Goal: Task Accomplishment & Management: Manage account settings

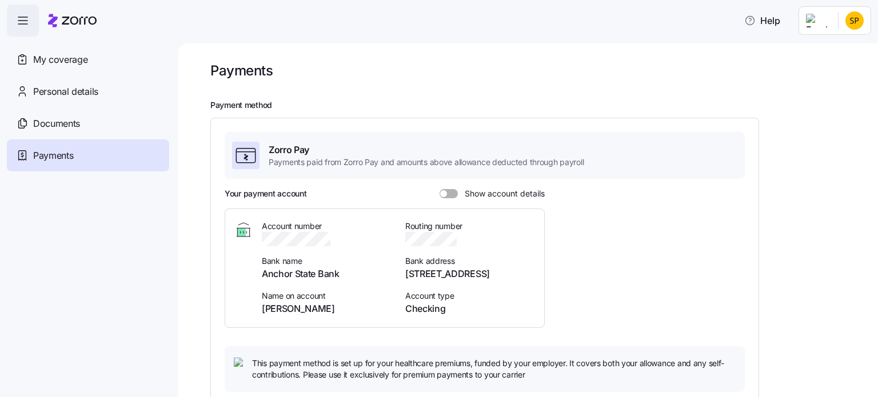
click at [448, 192] on span at bounding box center [452, 193] width 11 height 9
click at [439, 189] on input "Show account details" at bounding box center [439, 189] width 0 height 0
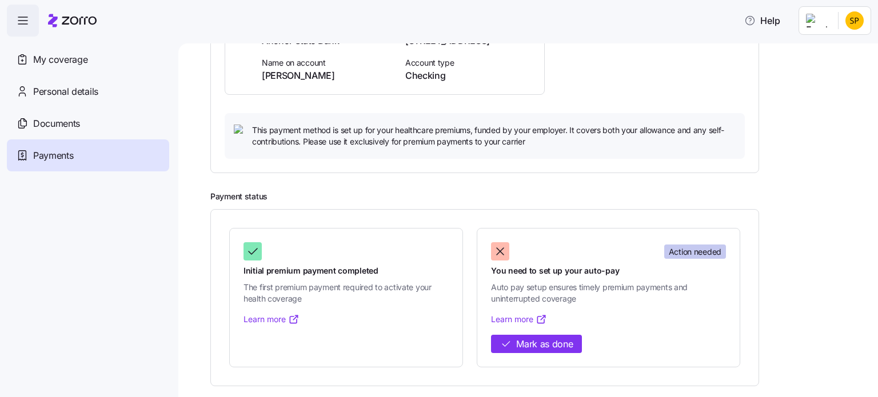
scroll to position [235, 0]
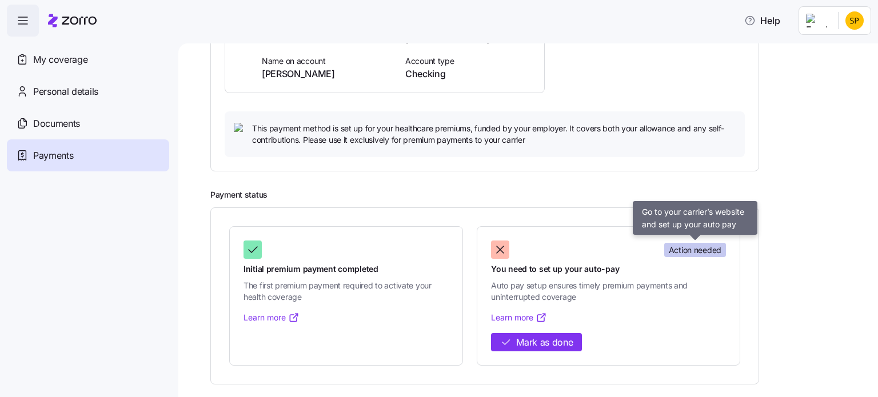
click at [679, 248] on span "Action needed" at bounding box center [694, 250] width 53 height 11
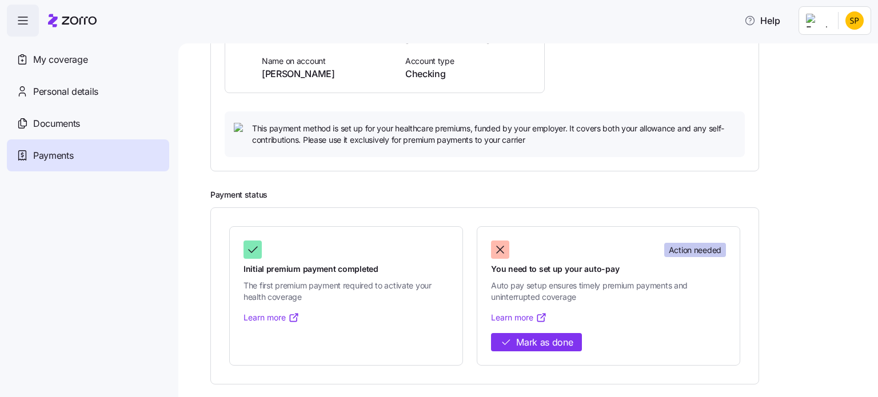
click at [524, 315] on link "Learn more" at bounding box center [519, 317] width 56 height 11
